Goal: Check status: Check status

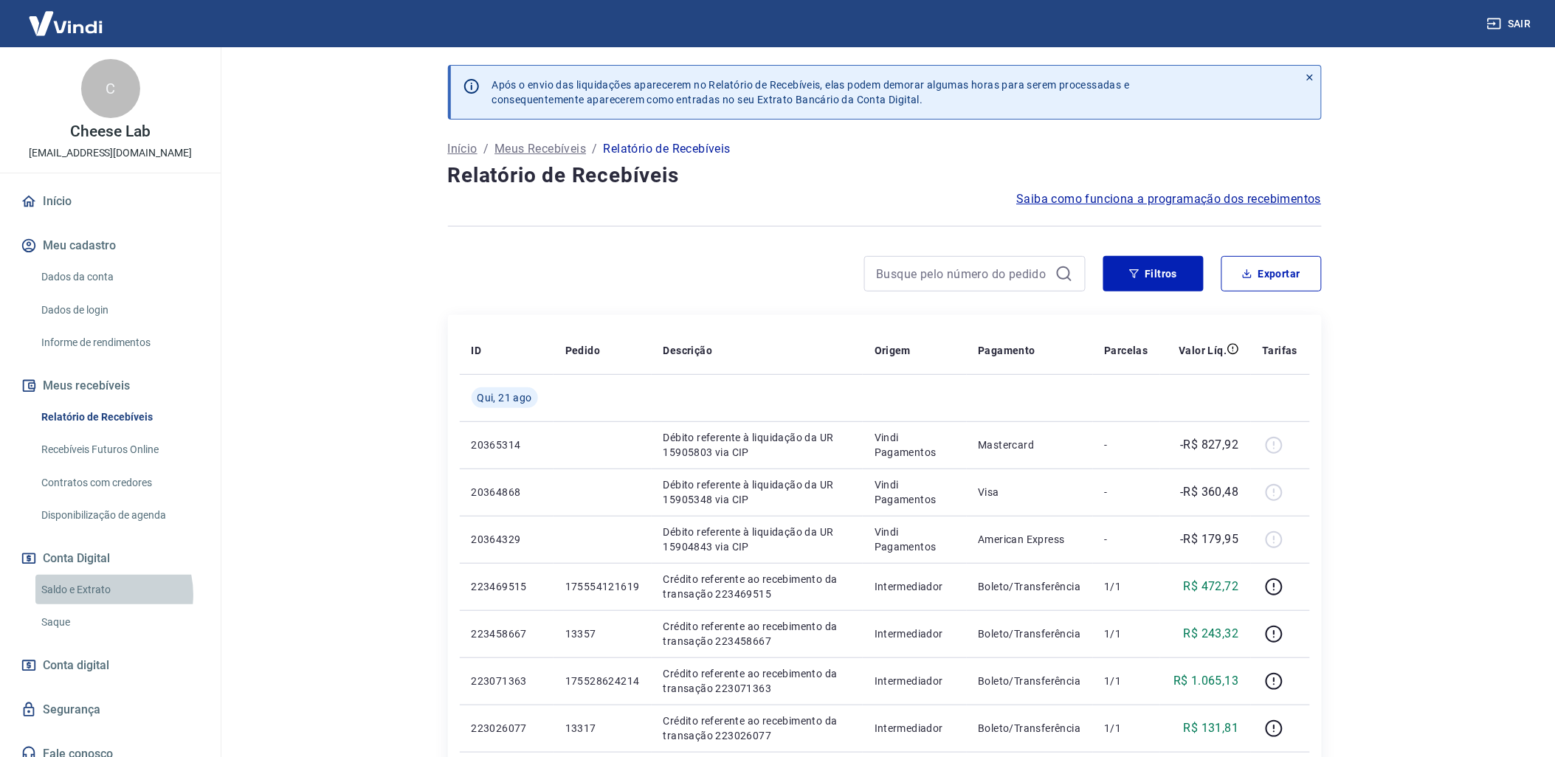
click at [96, 594] on link "Saldo e Extrato" at bounding box center [119, 590] width 168 height 30
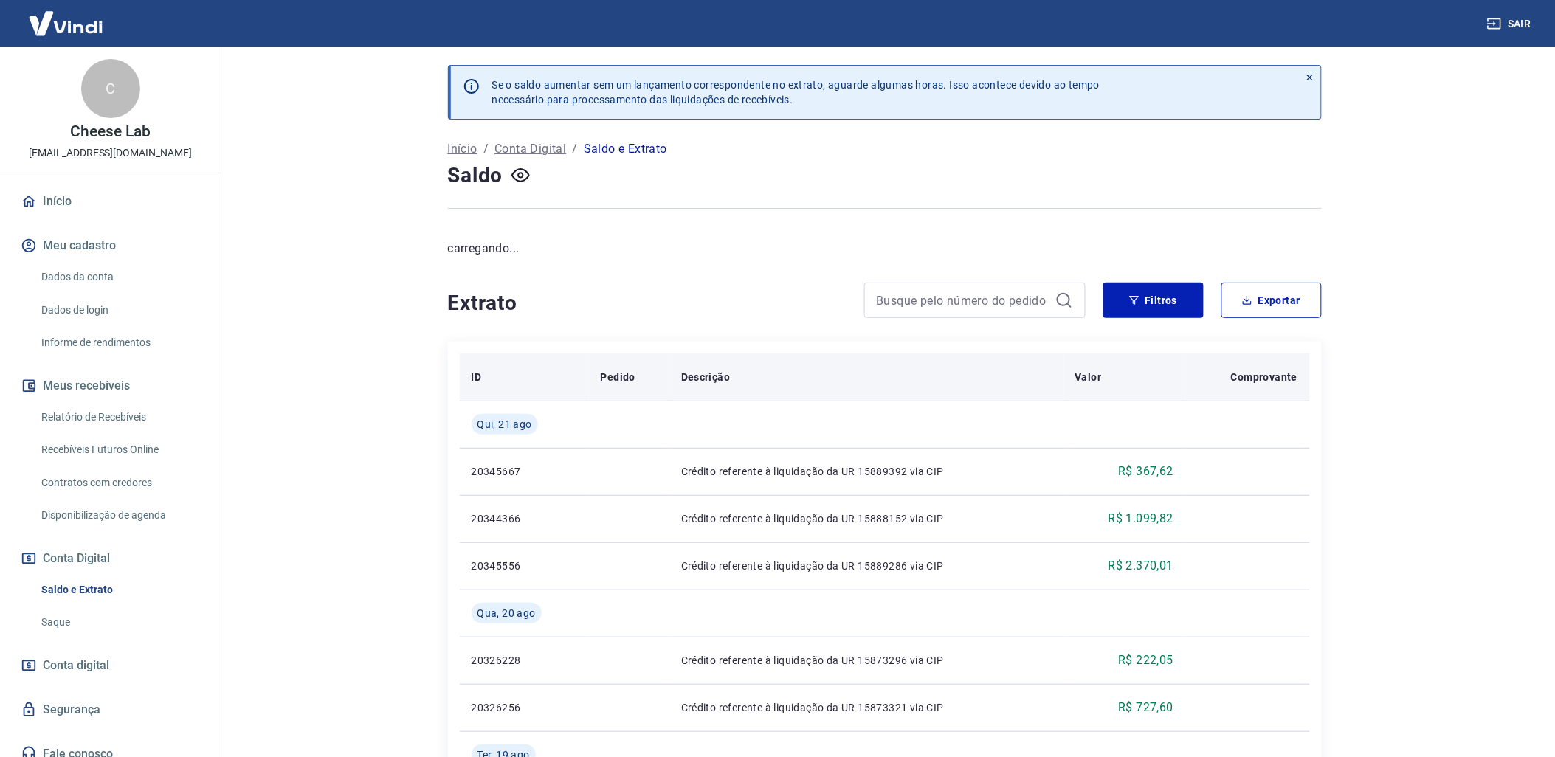
scroll to position [164, 0]
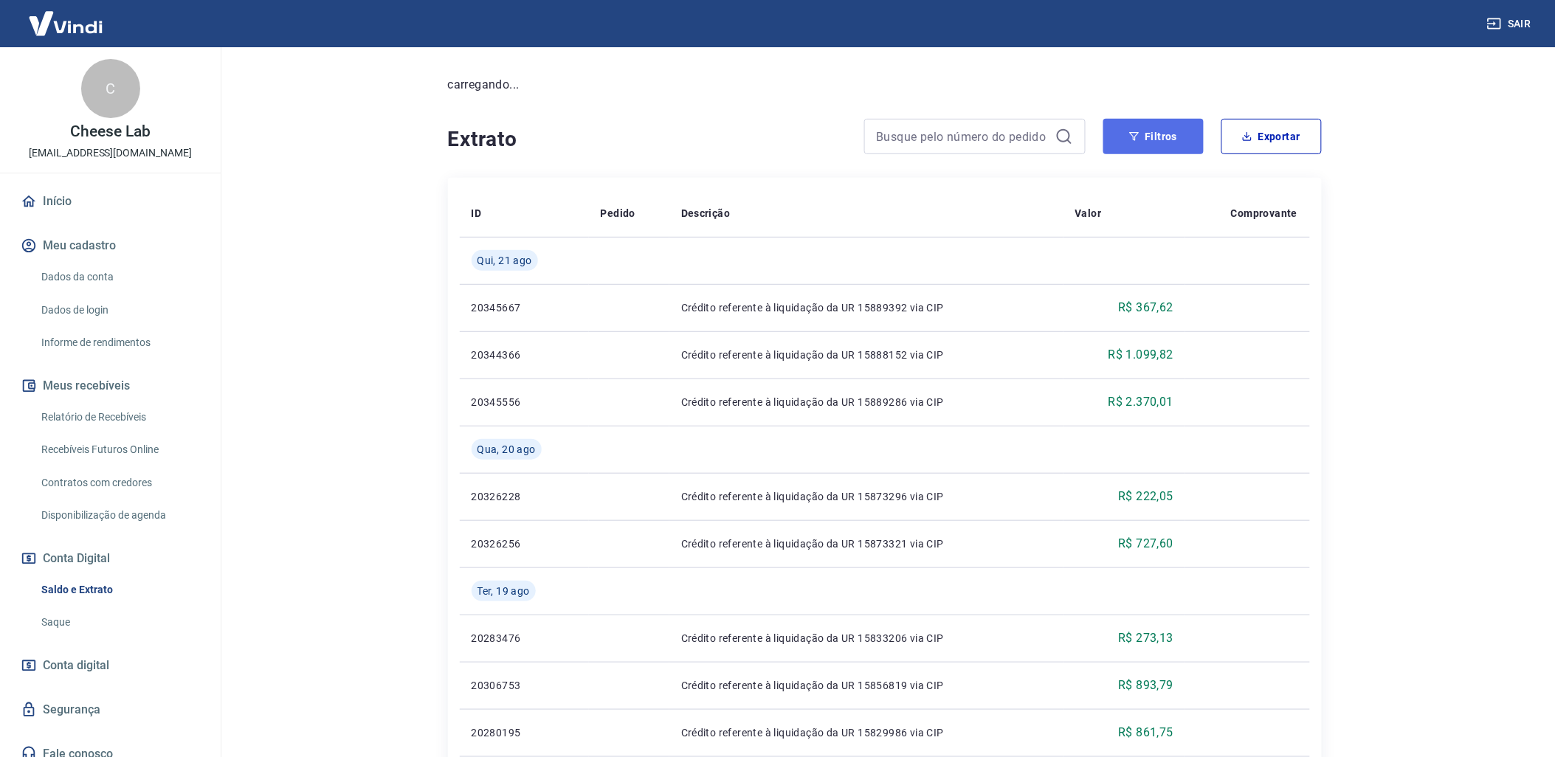
click at [1166, 143] on button "Filtros" at bounding box center [1154, 136] width 100 height 35
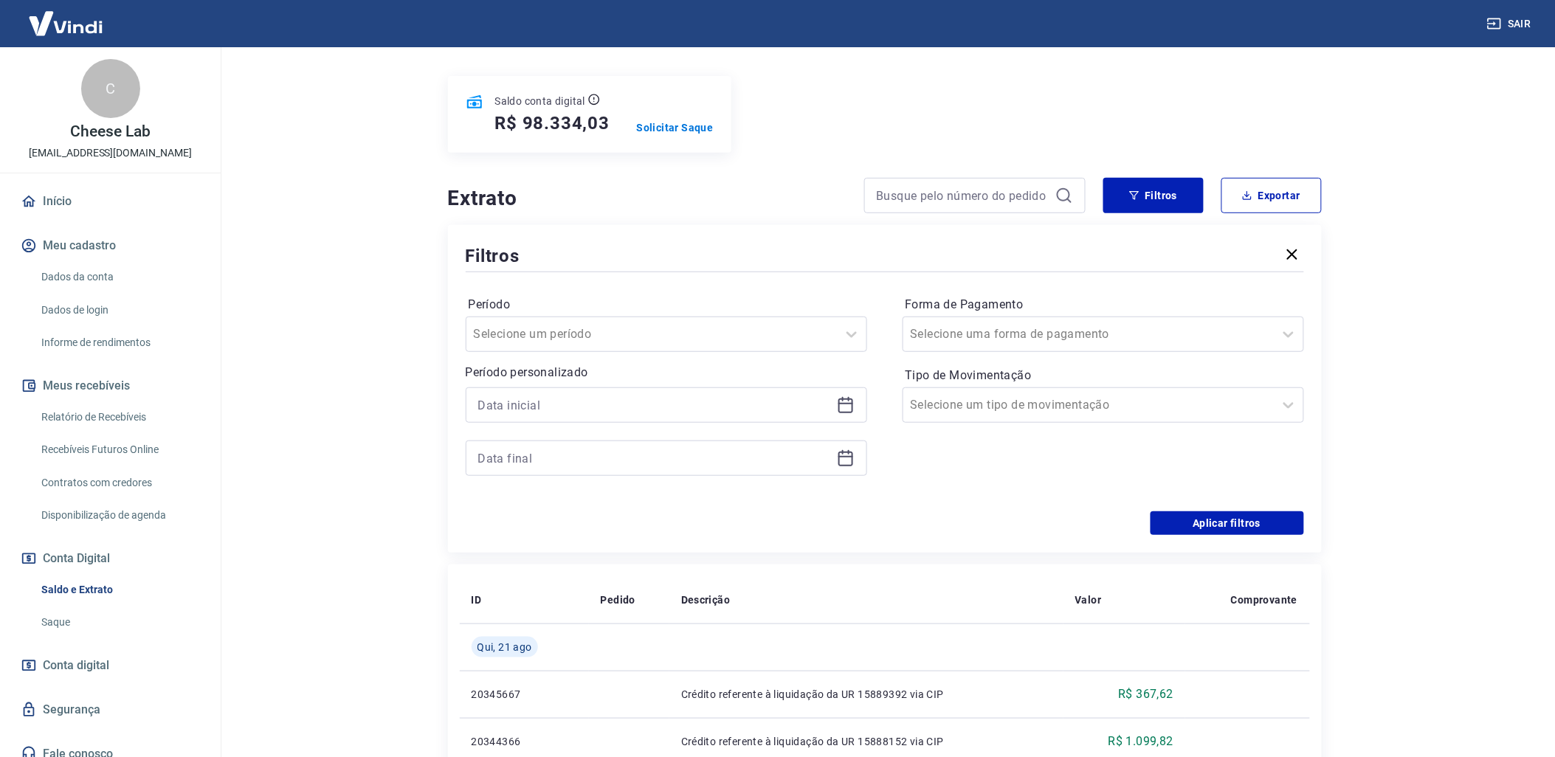
click at [847, 417] on div at bounding box center [667, 405] width 402 height 35
click at [847, 410] on icon at bounding box center [846, 405] width 18 height 18
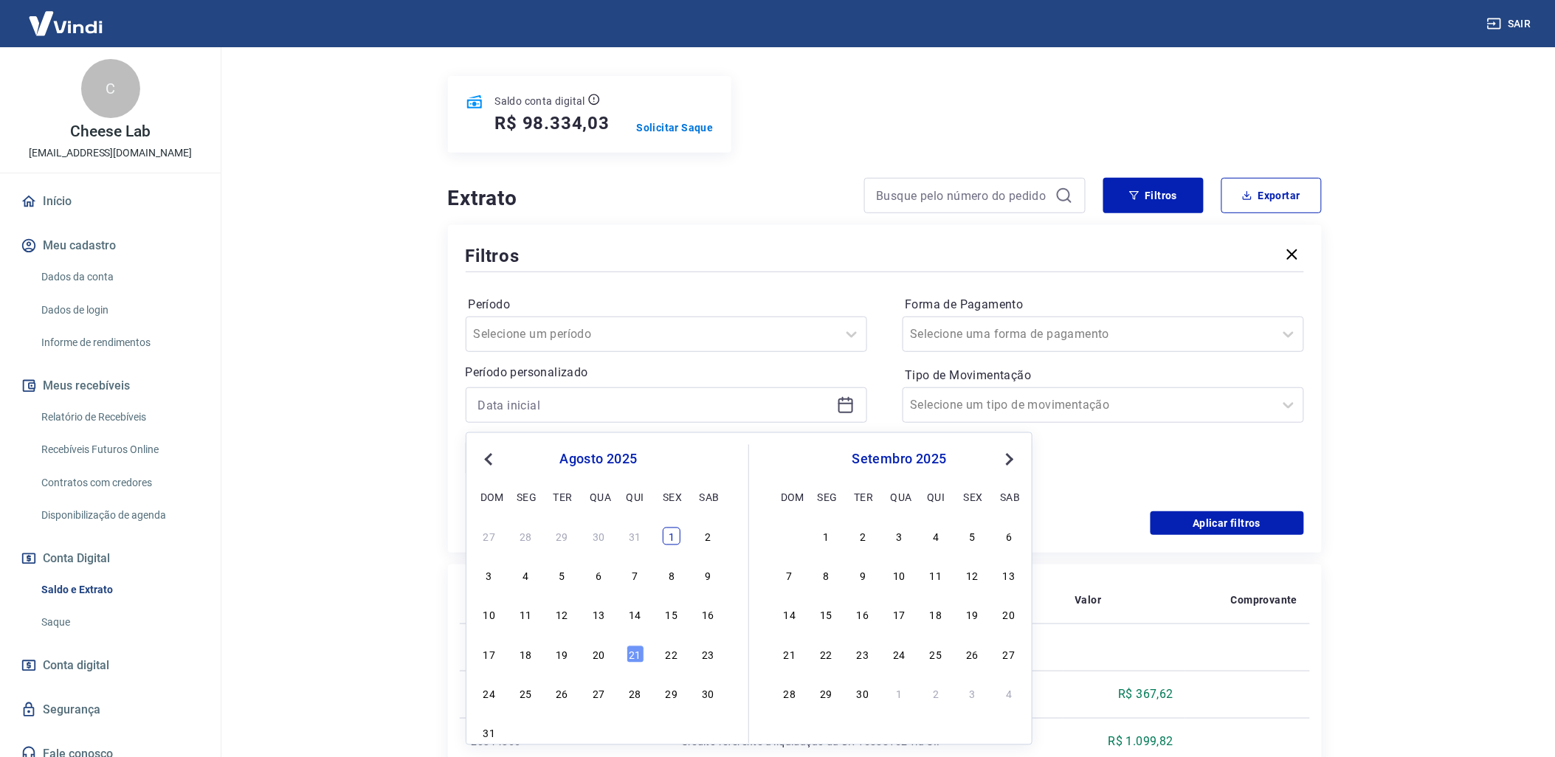
click at [665, 528] on div "1" at bounding box center [672, 537] width 18 height 18
type input "[DATE]"
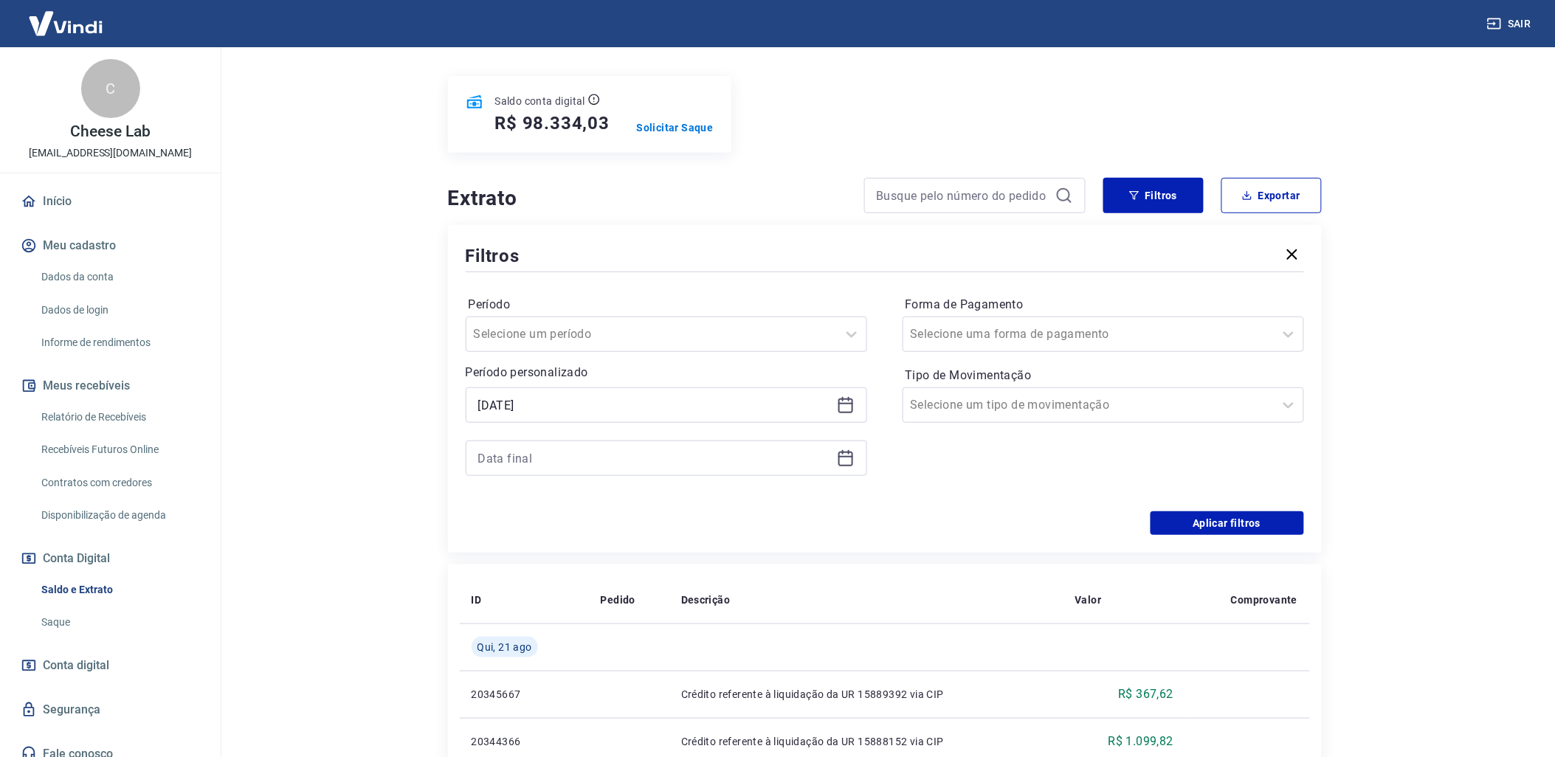
click at [853, 467] on icon at bounding box center [846, 459] width 18 height 18
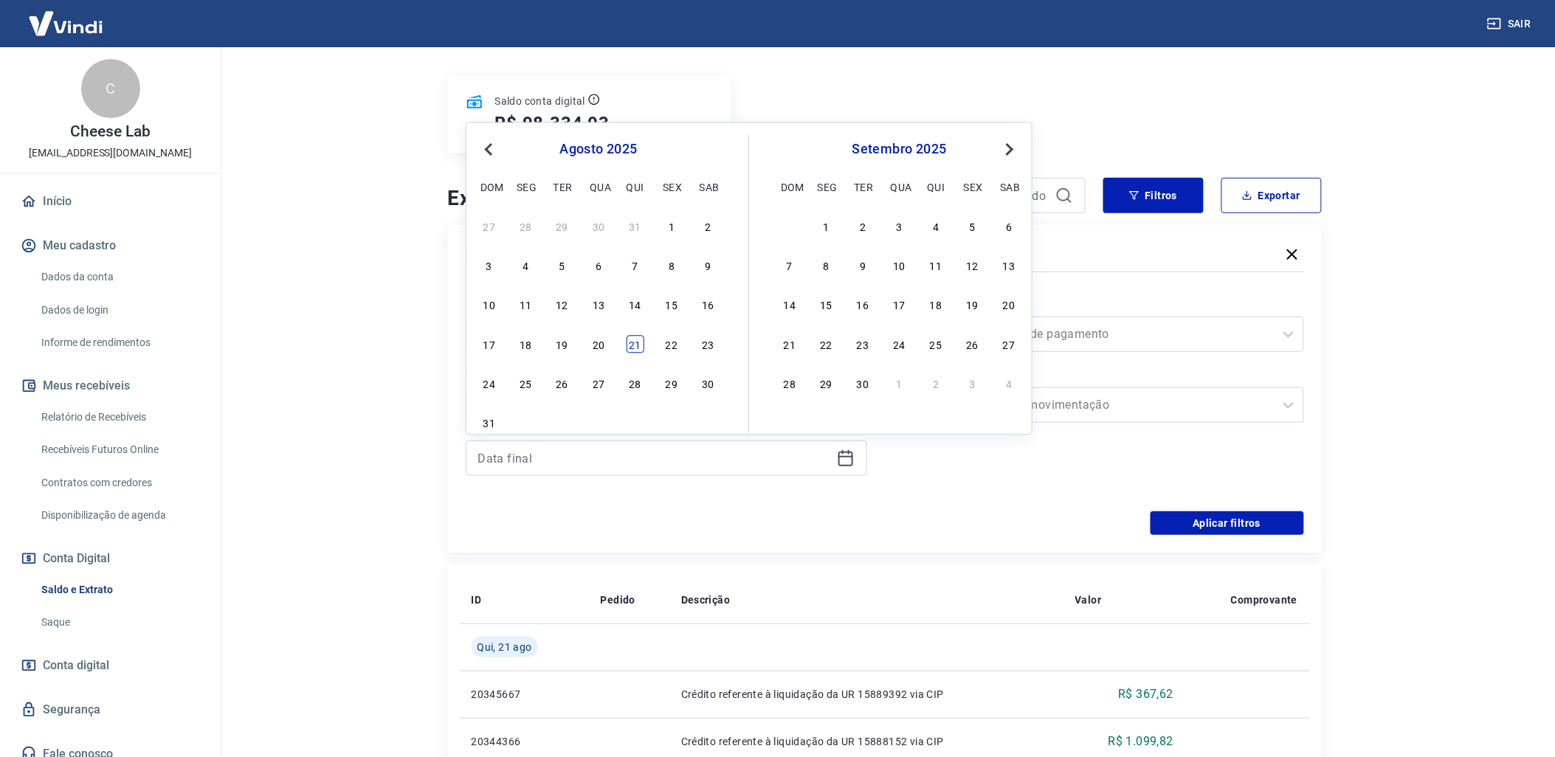
click at [643, 349] on div "21" at bounding box center [636, 344] width 18 height 18
type input "[DATE]"
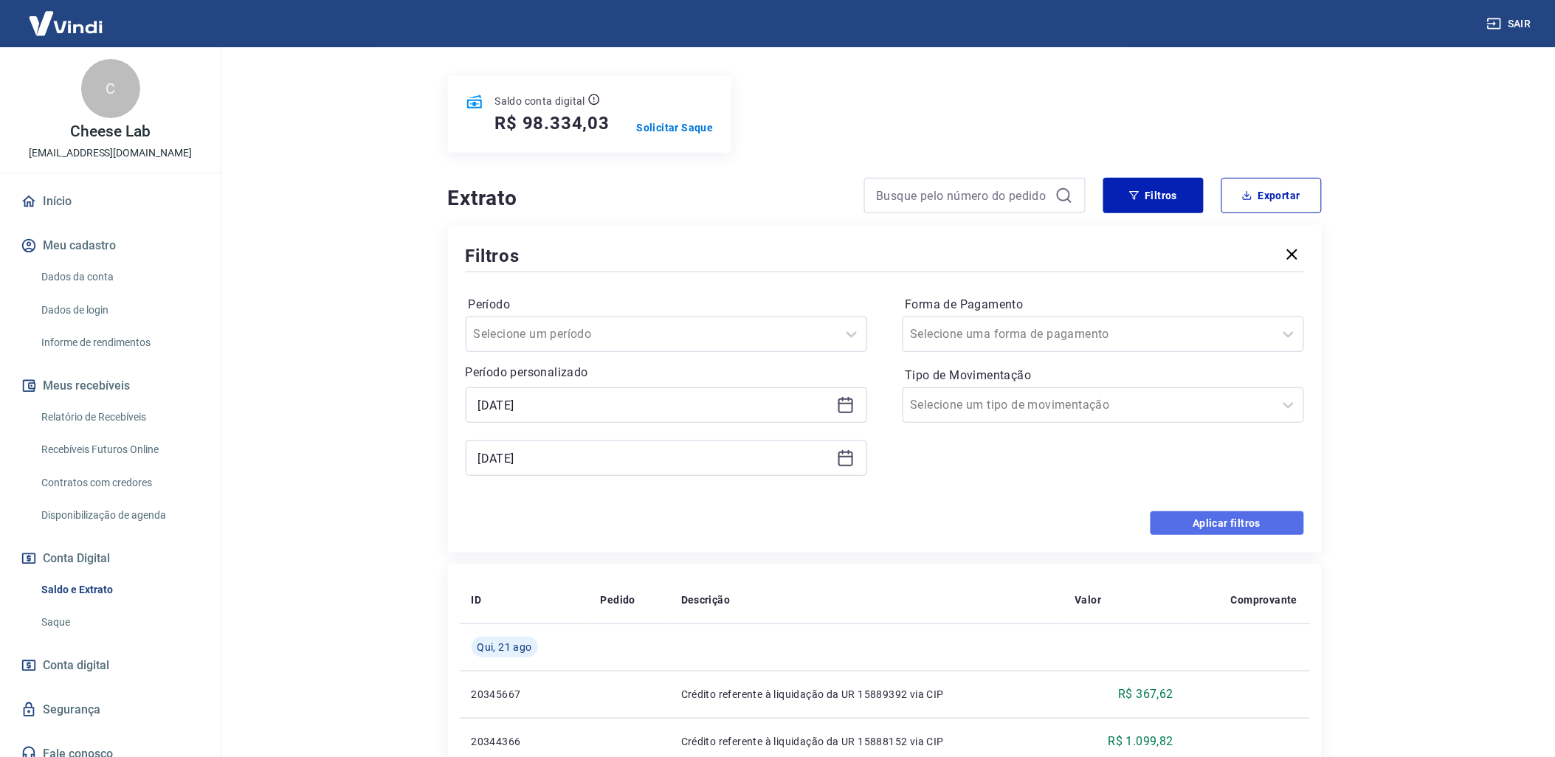
click at [1218, 528] on button "Aplicar filtros" at bounding box center [1228, 524] width 154 height 24
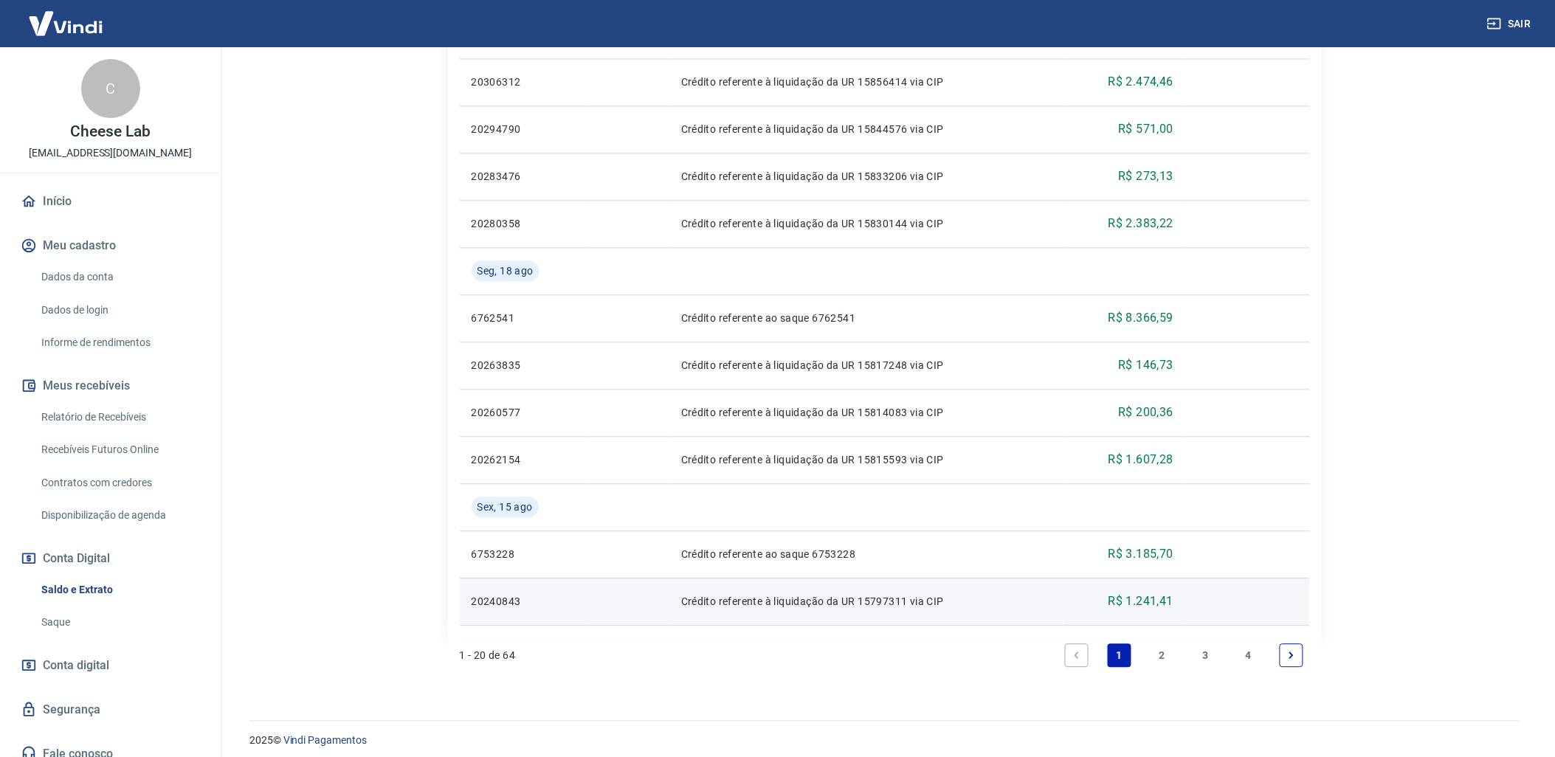
scroll to position [1025, 0]
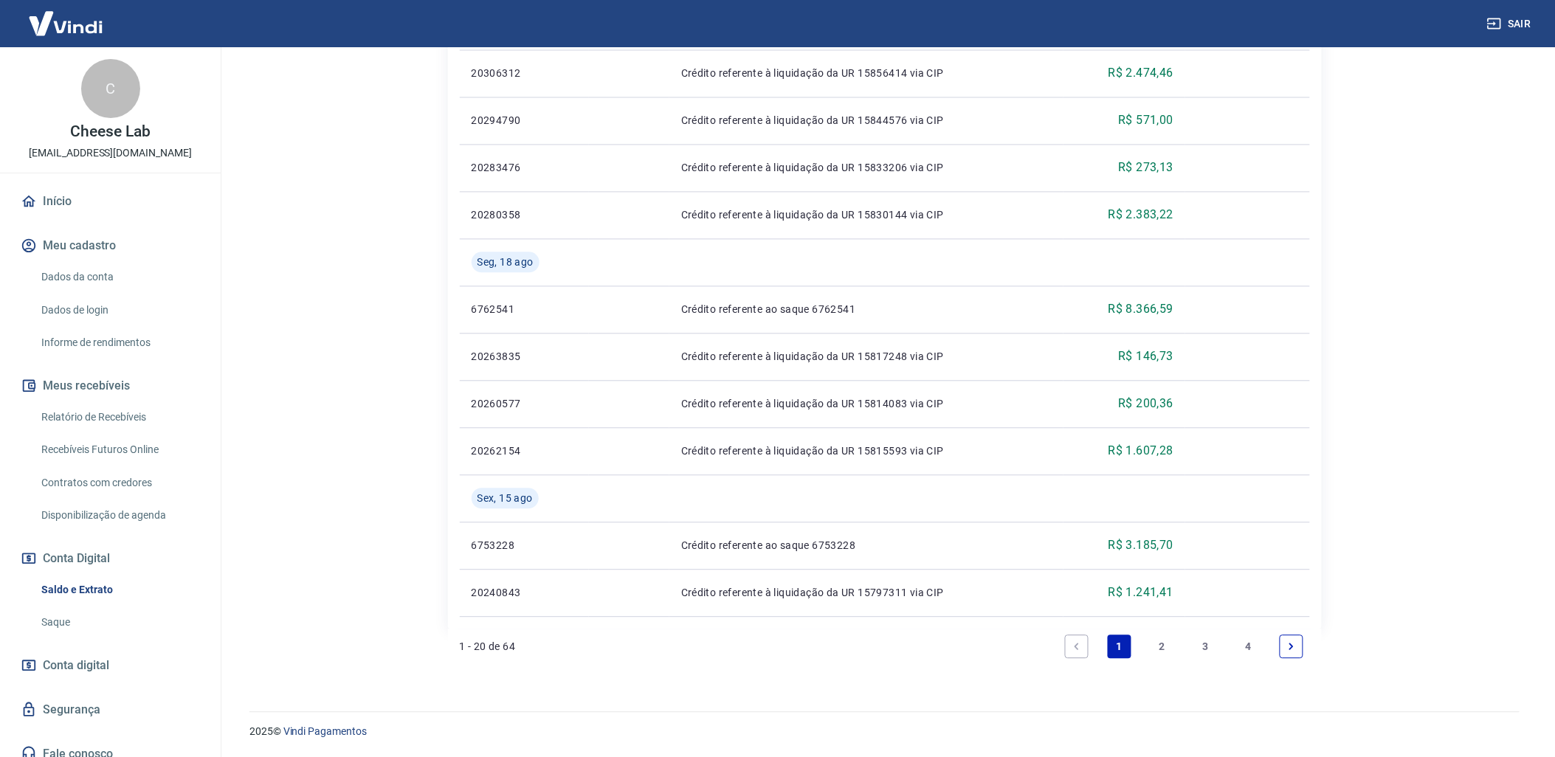
click at [1159, 650] on link "2" at bounding box center [1163, 647] width 24 height 24
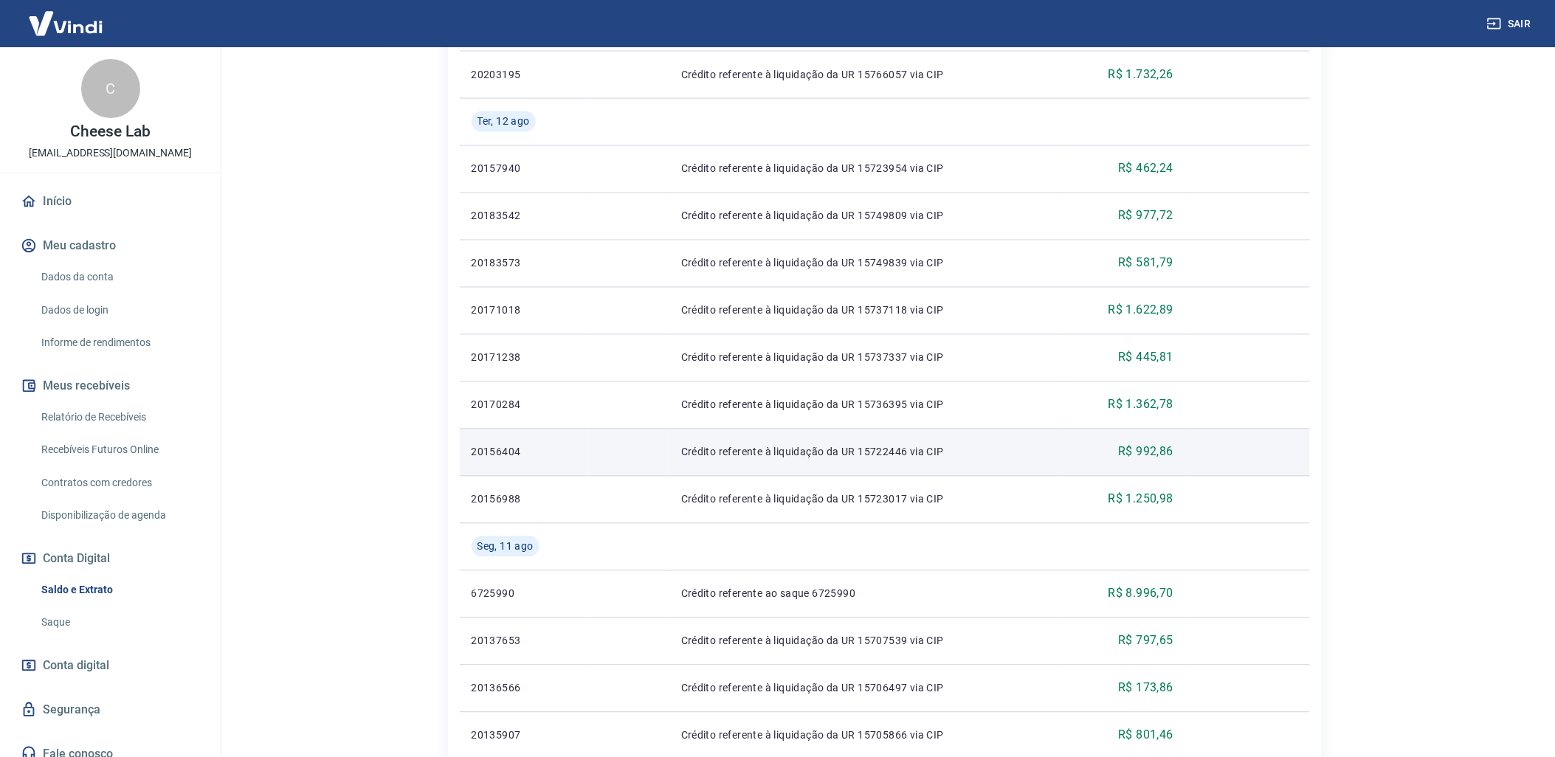
scroll to position [1025, 0]
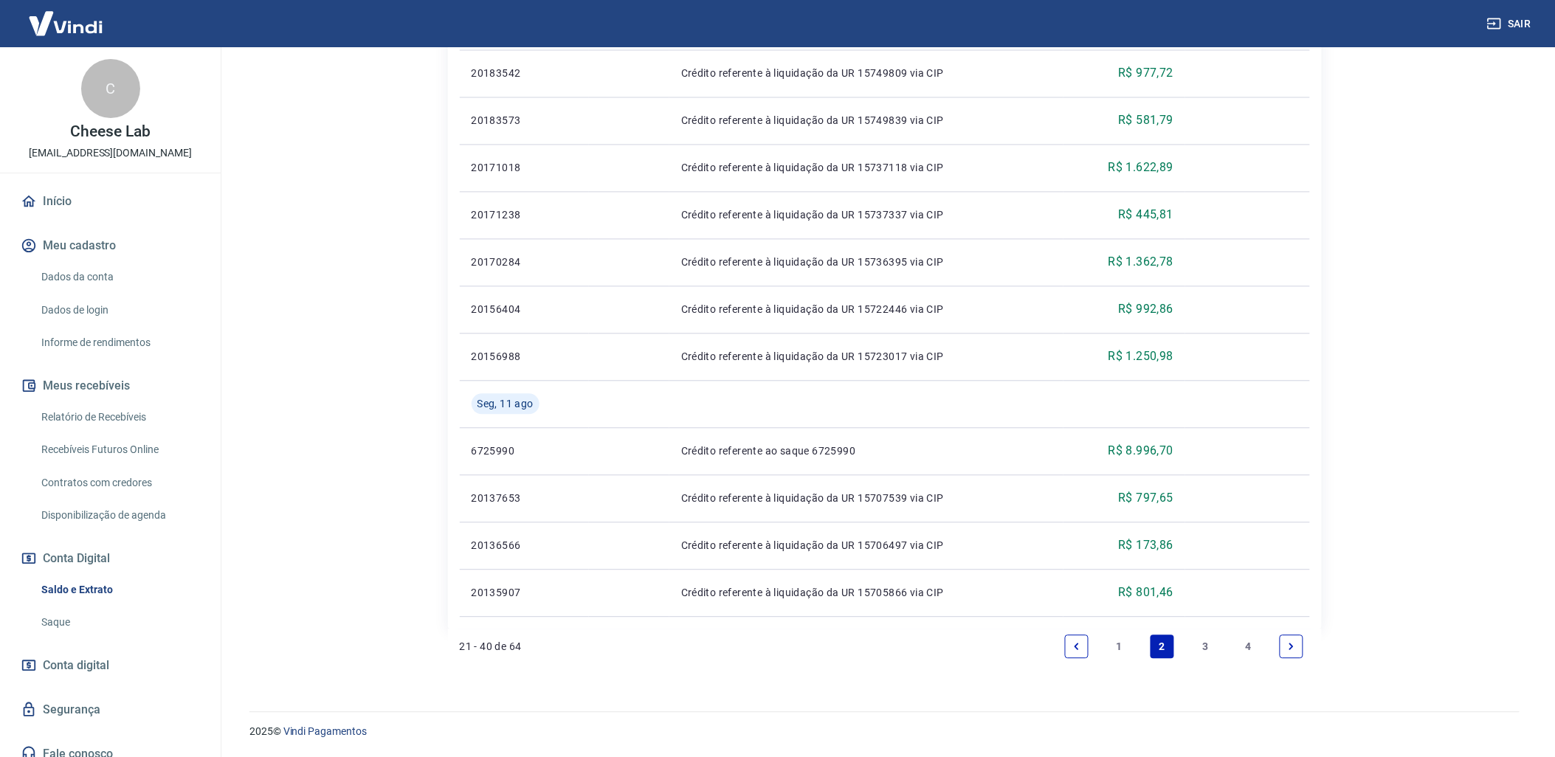
click at [1204, 644] on link "3" at bounding box center [1206, 647] width 24 height 24
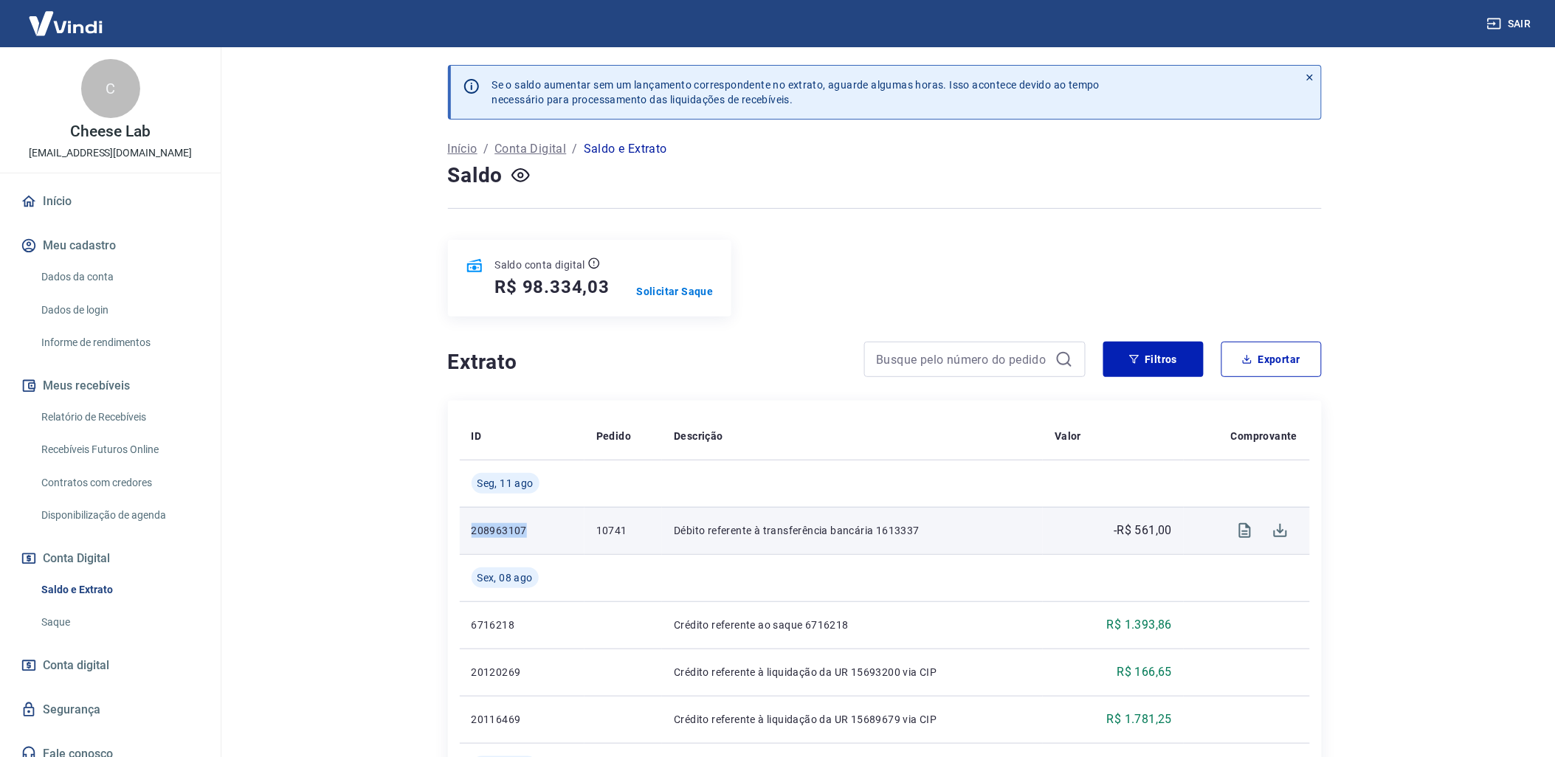
drag, startPoint x: 534, startPoint y: 527, endPoint x: 471, endPoint y: 529, distance: 62.8
click at [472, 529] on p "208963107" at bounding box center [522, 530] width 101 height 15
copy p "208963107"
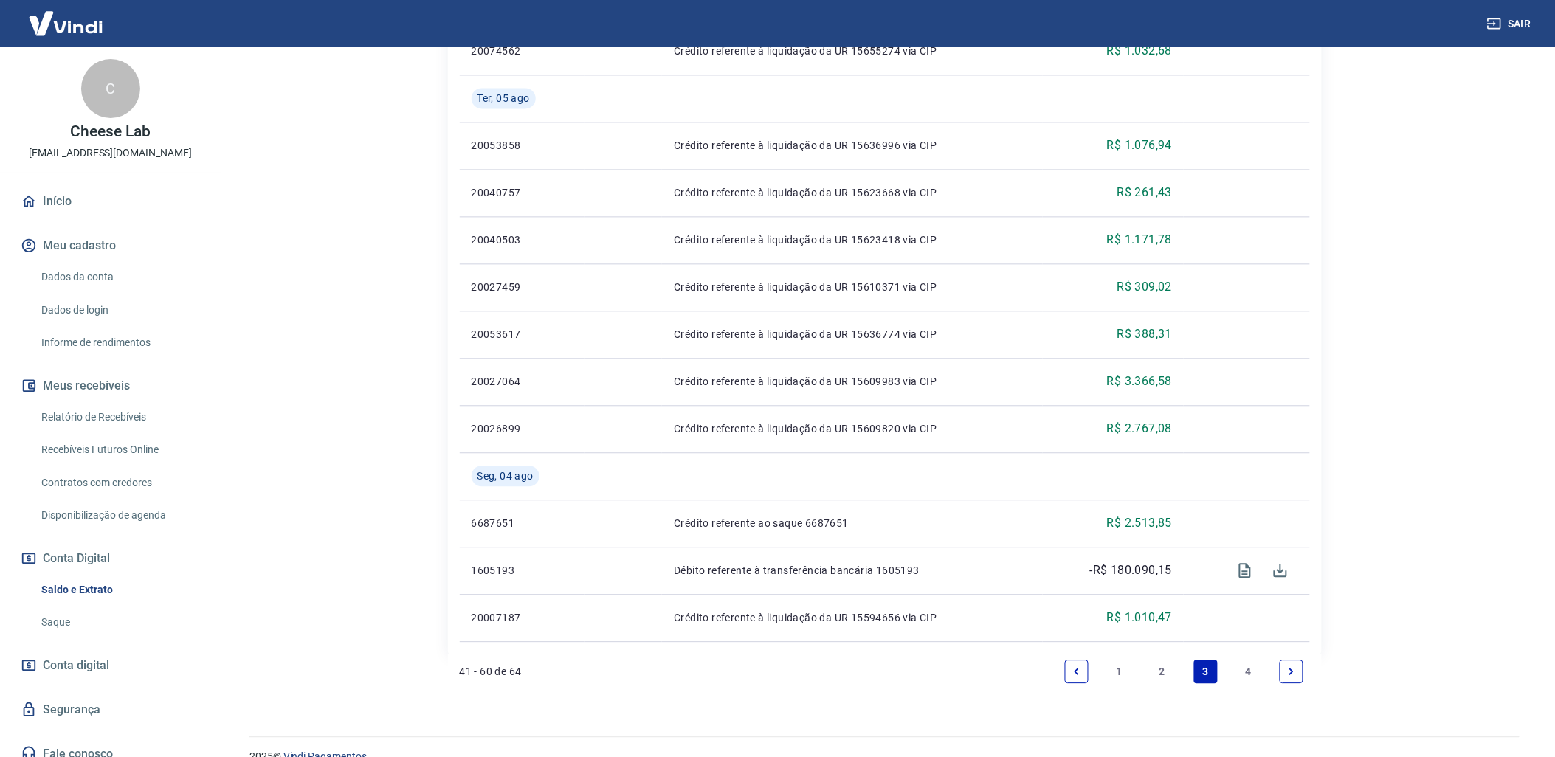
scroll to position [1066, 0]
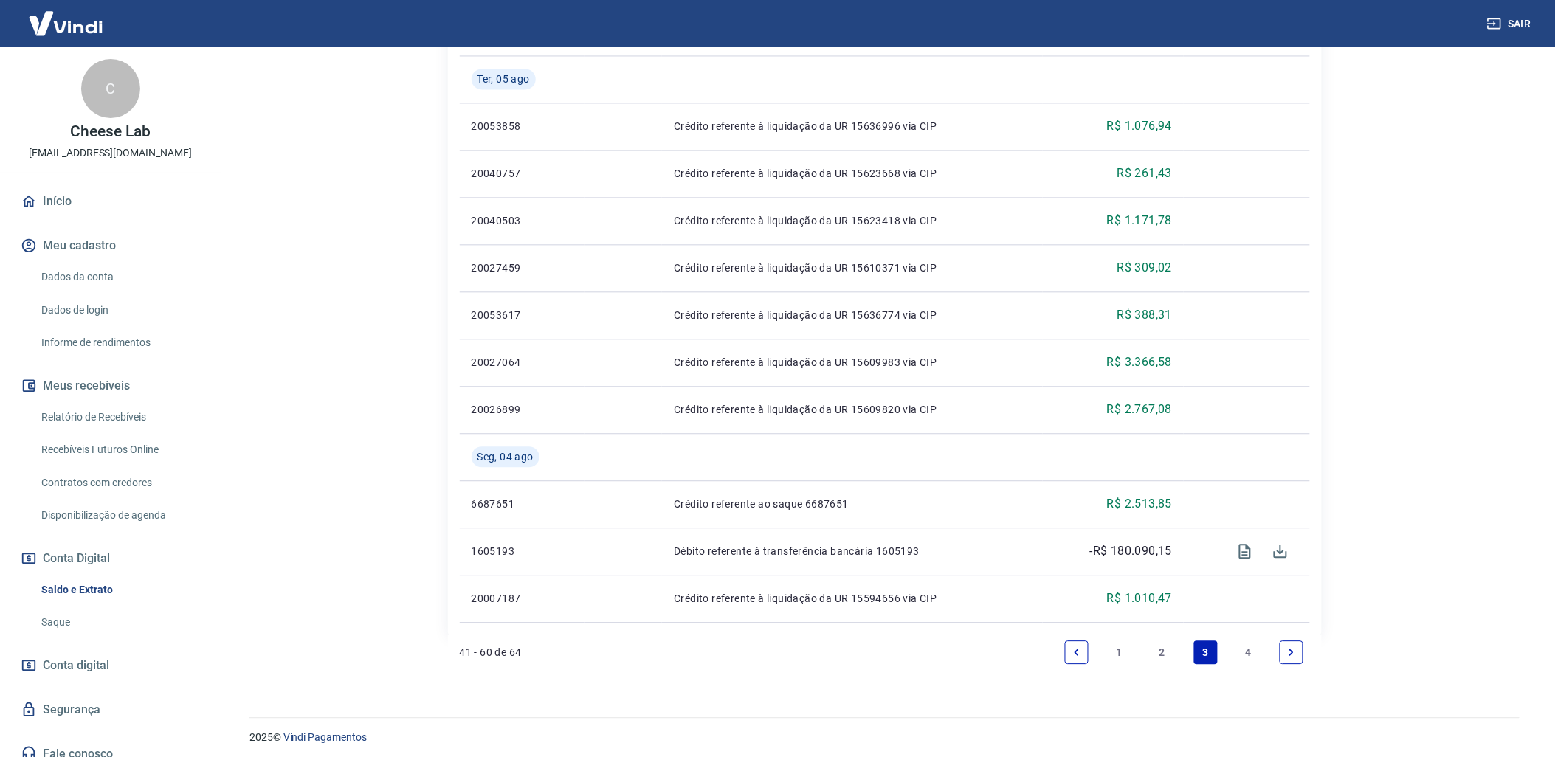
click at [1248, 660] on link "4" at bounding box center [1249, 653] width 24 height 24
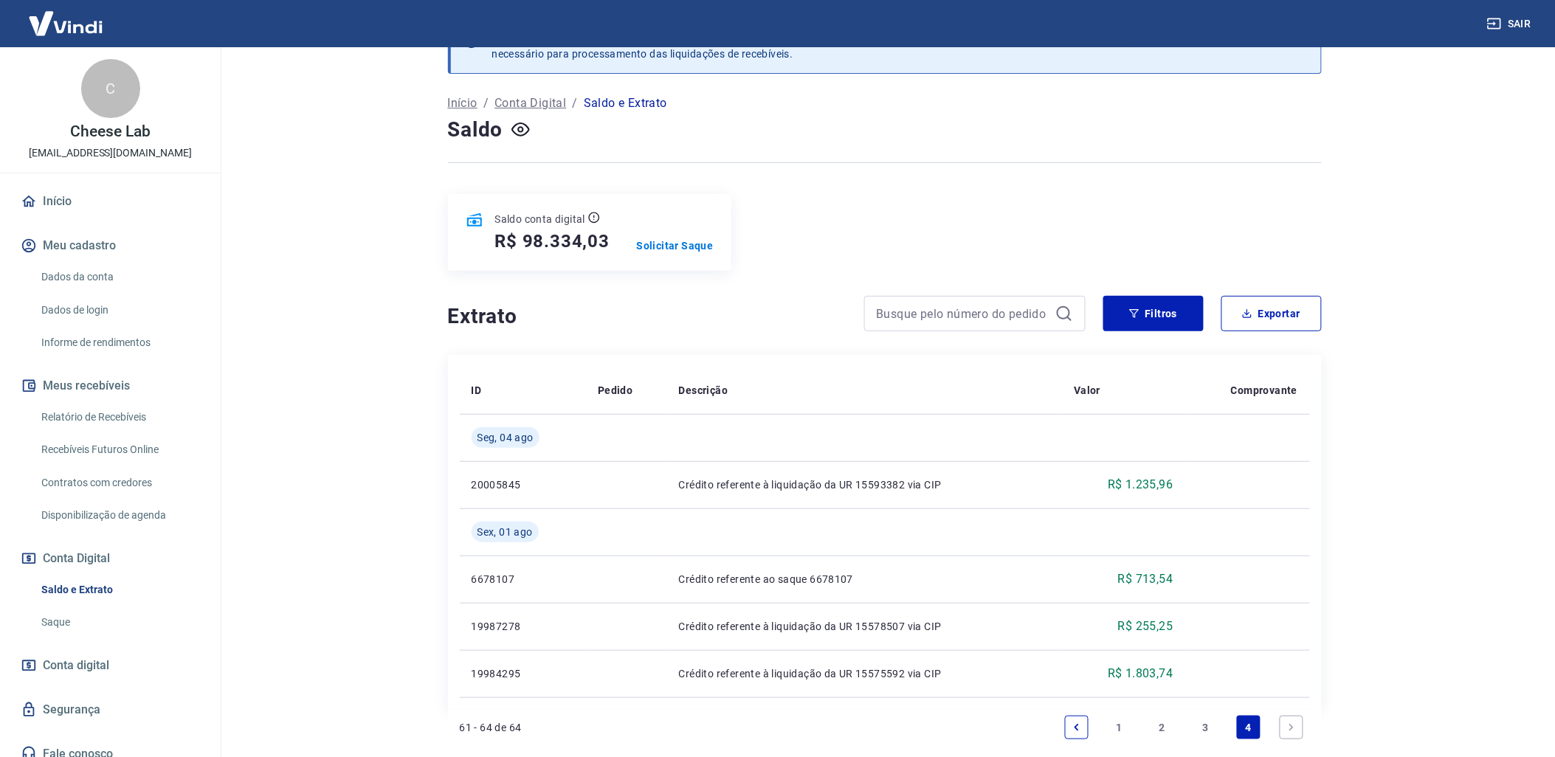
scroll to position [128, 0]
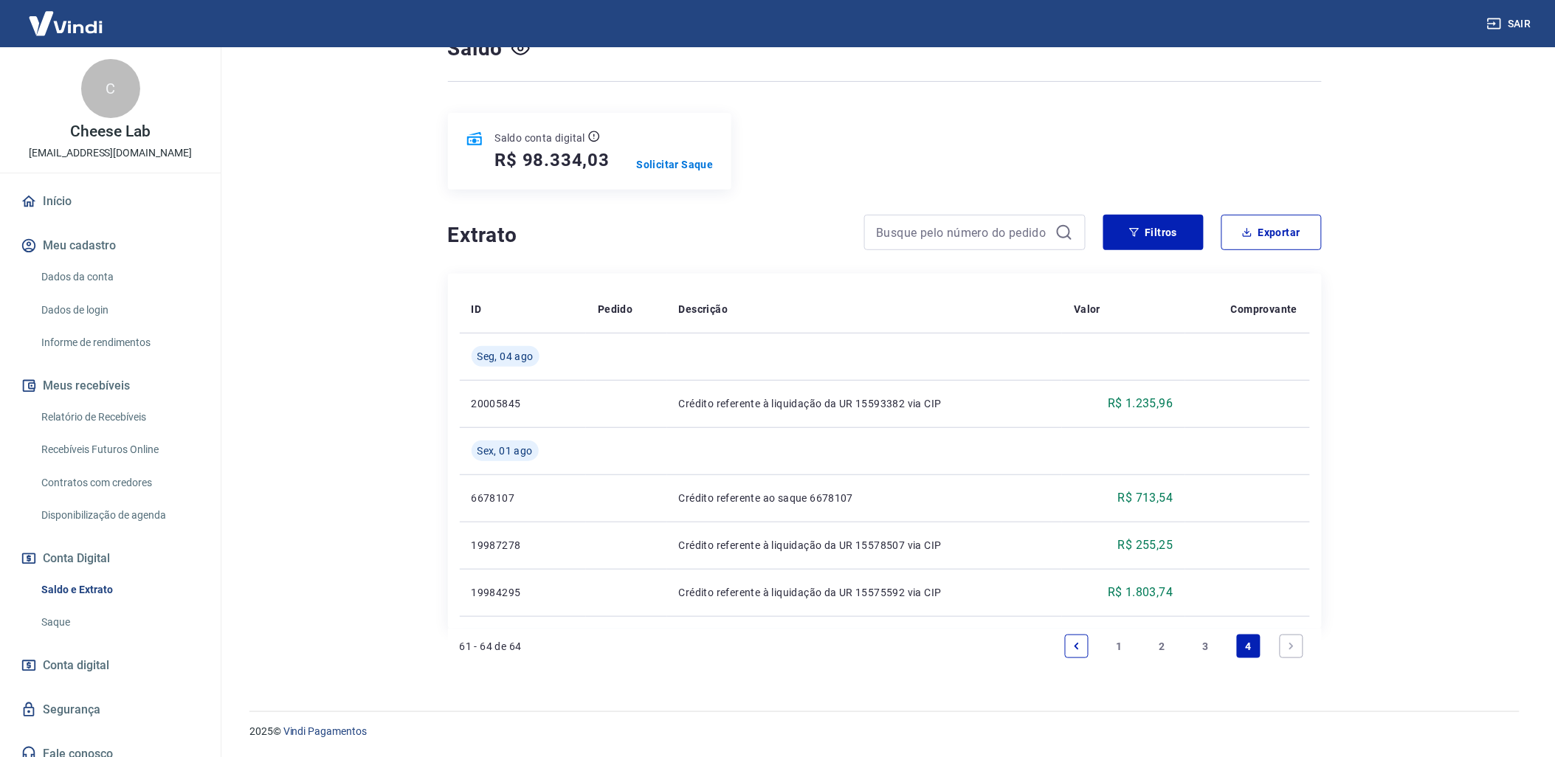
click at [1104, 647] on li "1" at bounding box center [1119, 646] width 35 height 35
click at [1112, 644] on link "1" at bounding box center [1120, 647] width 24 height 24
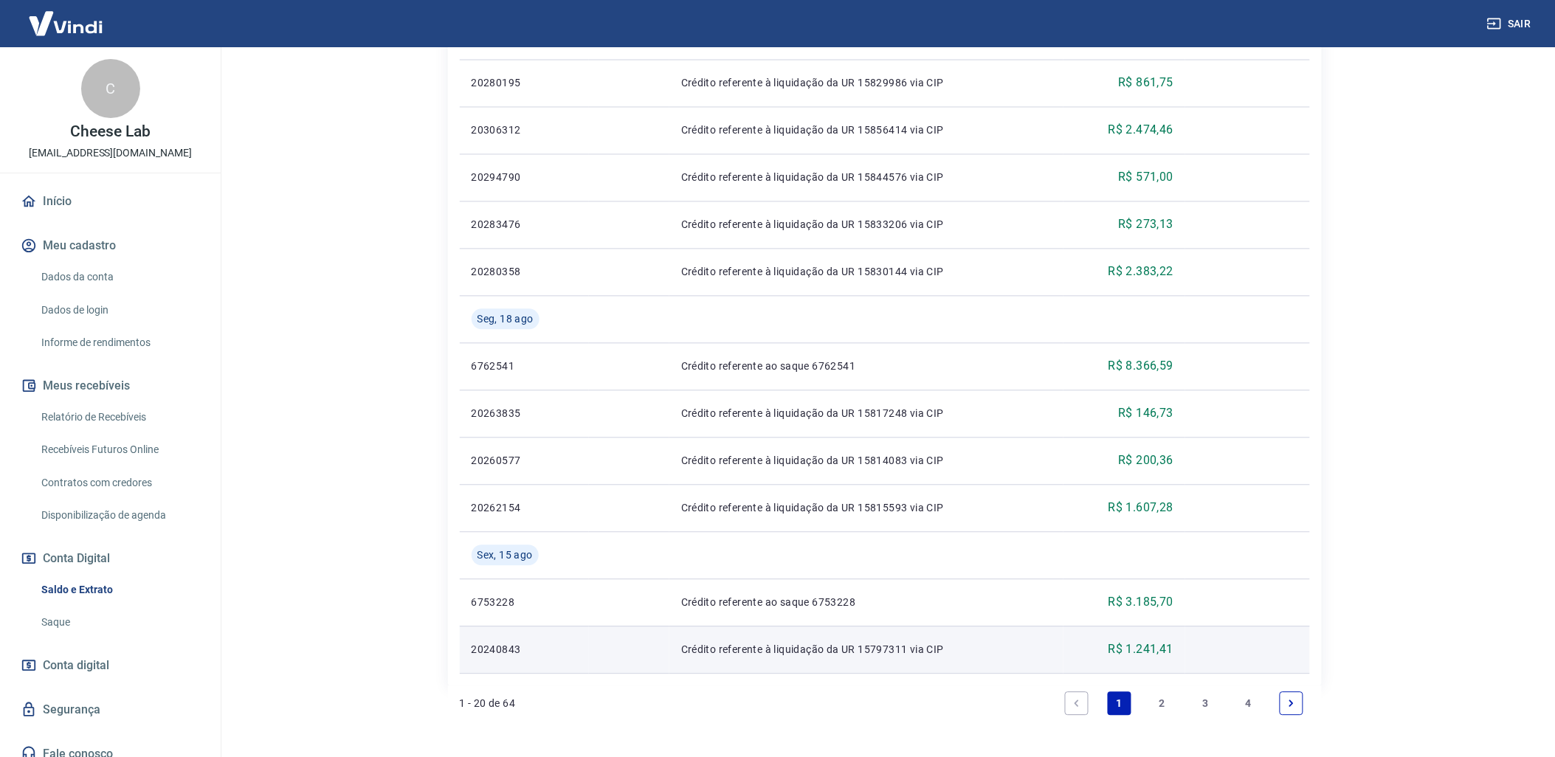
scroll to position [1025, 0]
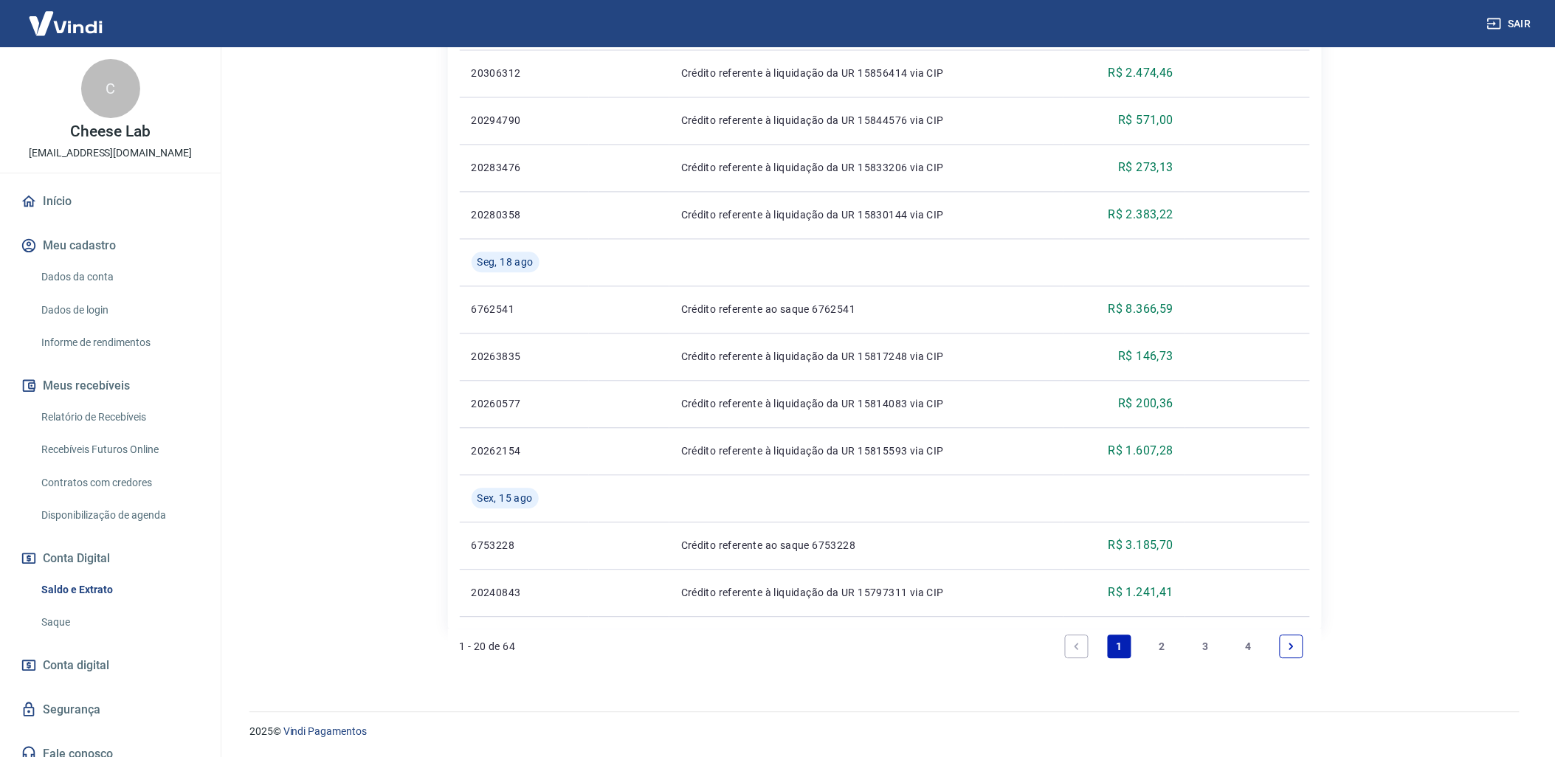
click at [1159, 655] on link "2" at bounding box center [1163, 647] width 24 height 24
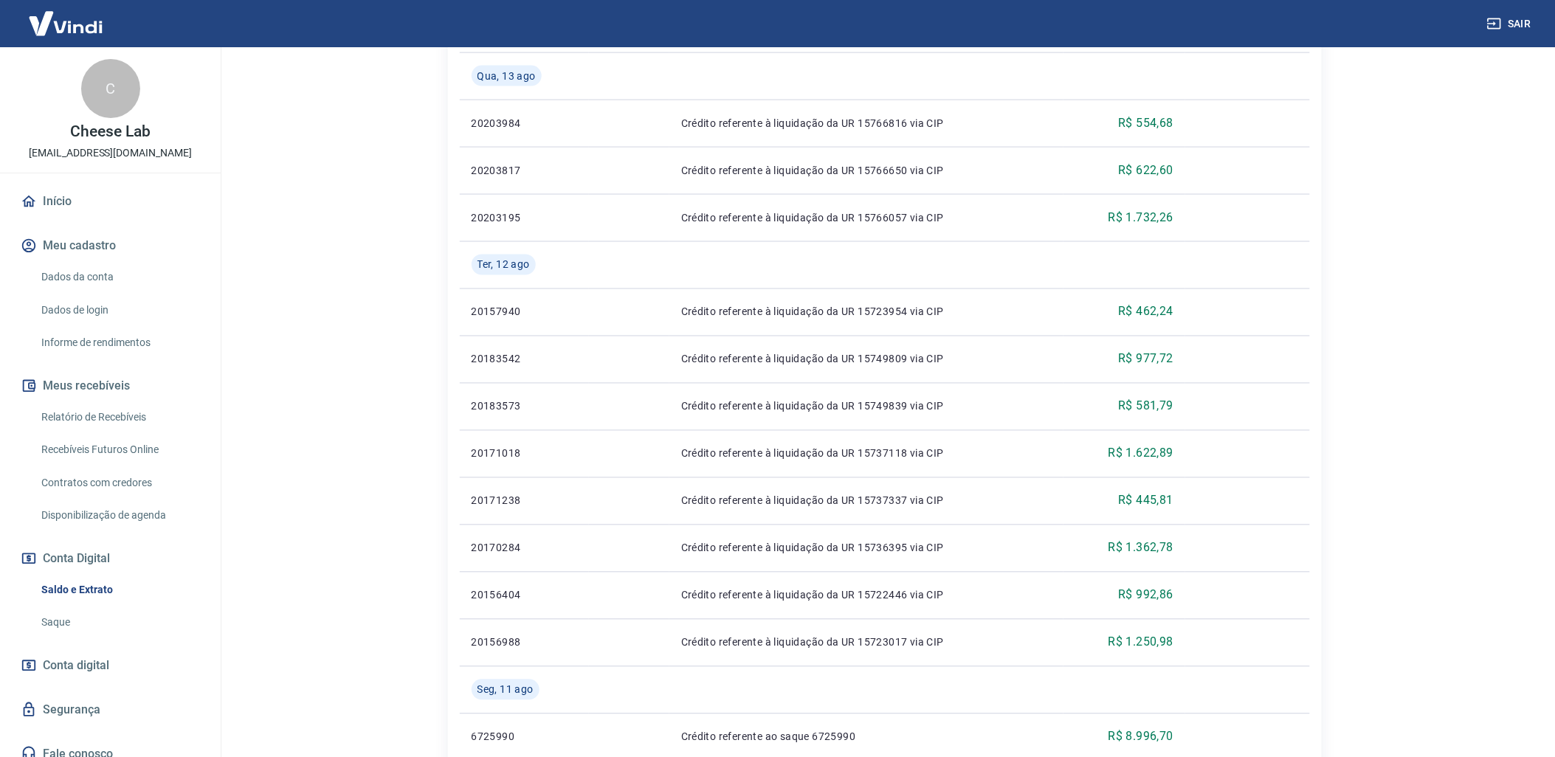
scroll to position [984, 0]
